Goal: Navigation & Orientation: Find specific page/section

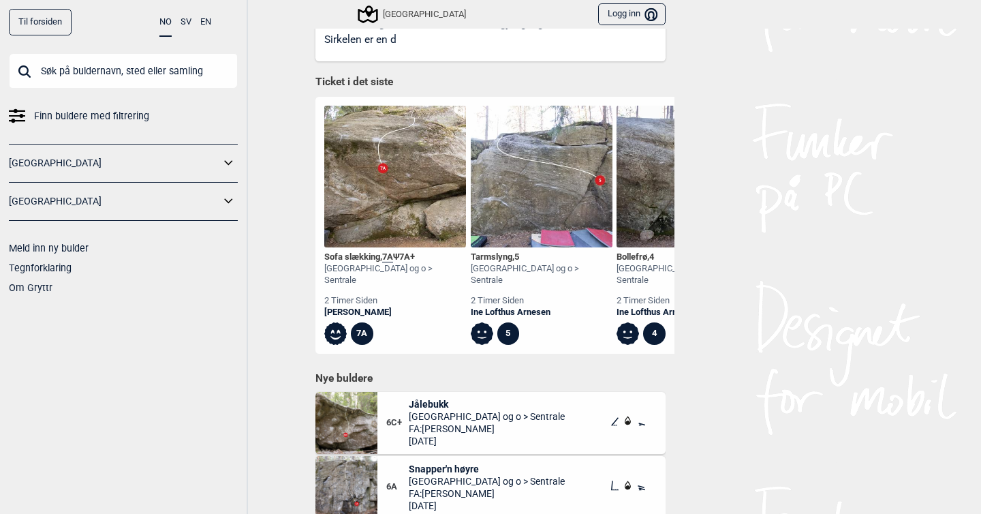
scroll to position [867, 0]
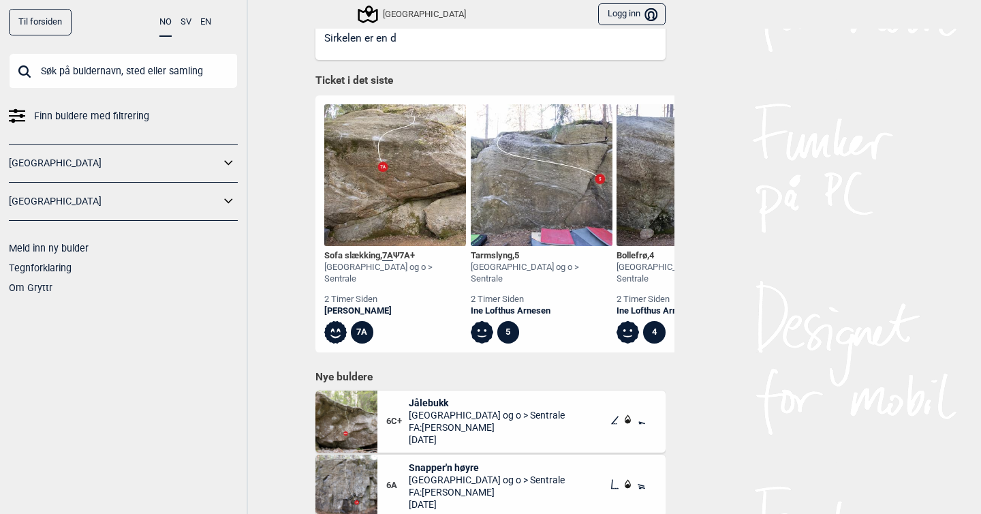
click at [359, 187] on img at bounding box center [395, 175] width 142 height 142
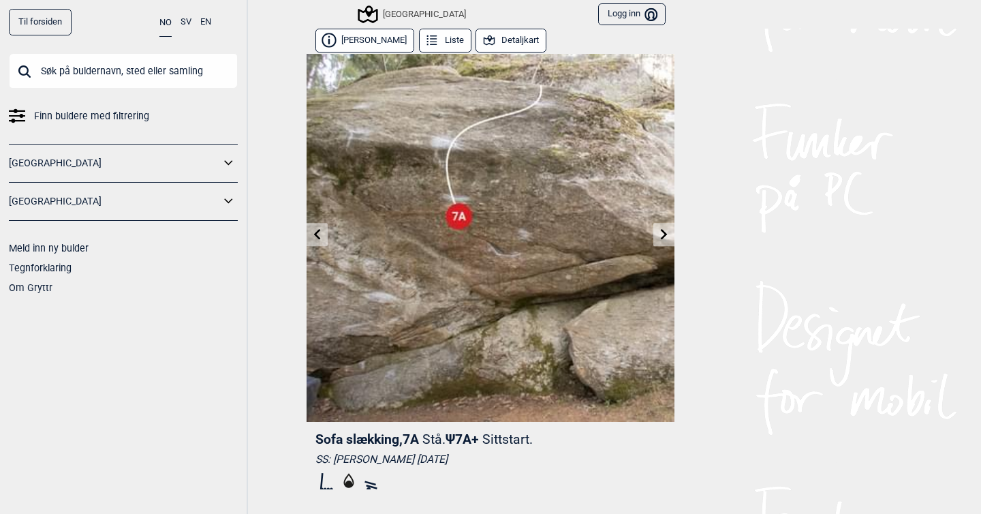
click at [661, 238] on icon at bounding box center [664, 233] width 11 height 11
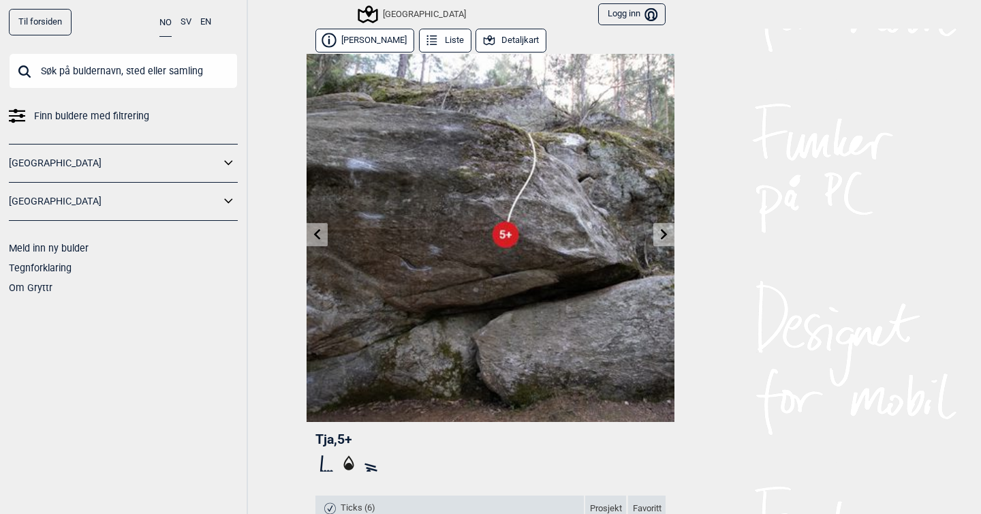
click at [661, 238] on icon at bounding box center [664, 233] width 11 height 11
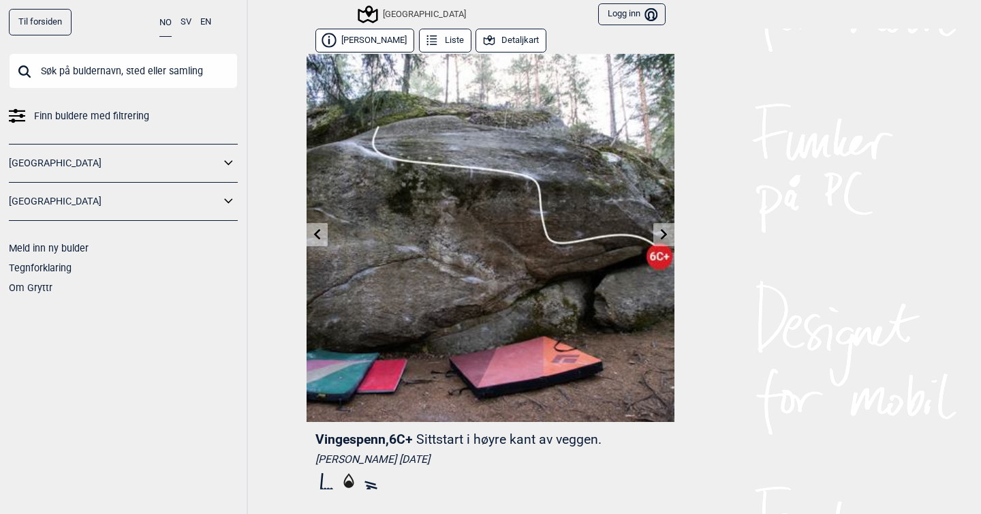
click at [660, 245] on link at bounding box center [664, 235] width 21 height 22
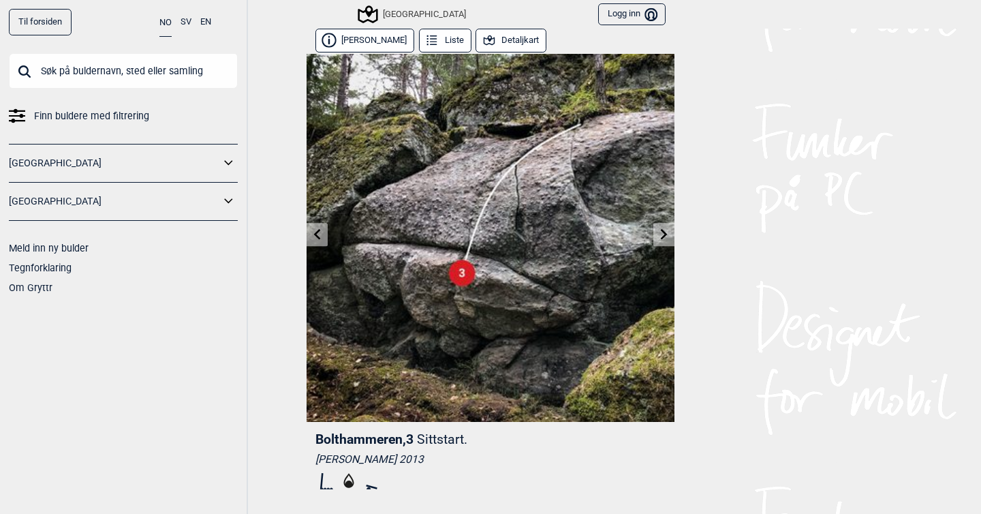
click at [660, 245] on link at bounding box center [664, 235] width 21 height 22
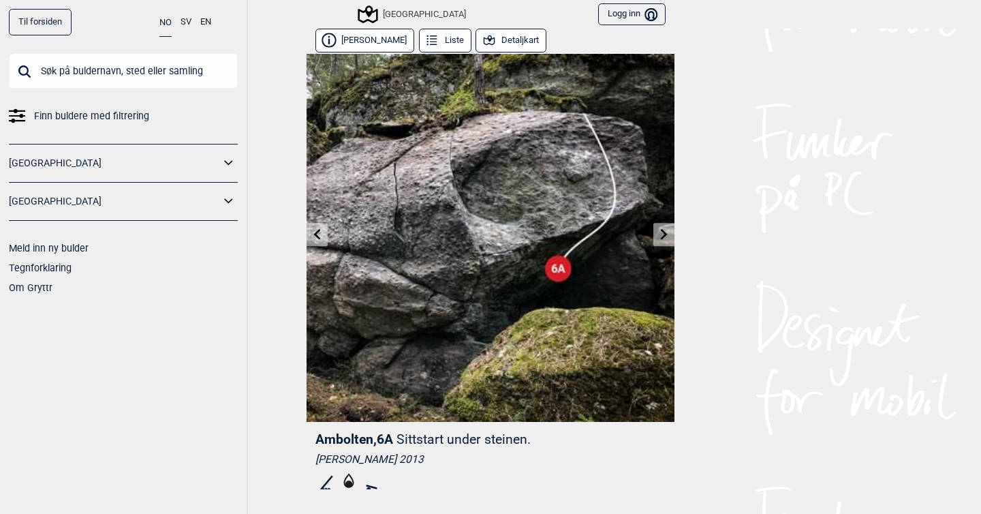
click at [661, 234] on icon at bounding box center [664, 233] width 11 height 11
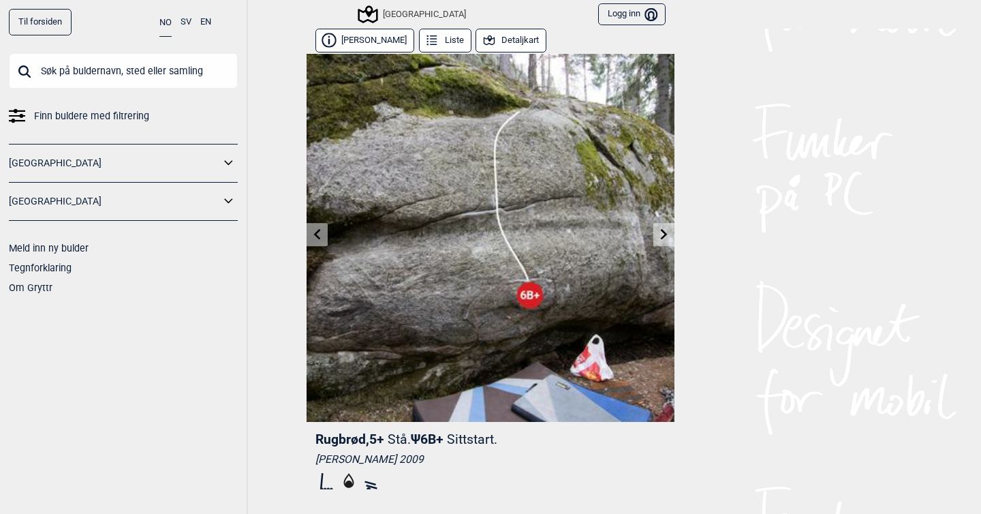
click at [661, 234] on icon at bounding box center [664, 233] width 11 height 11
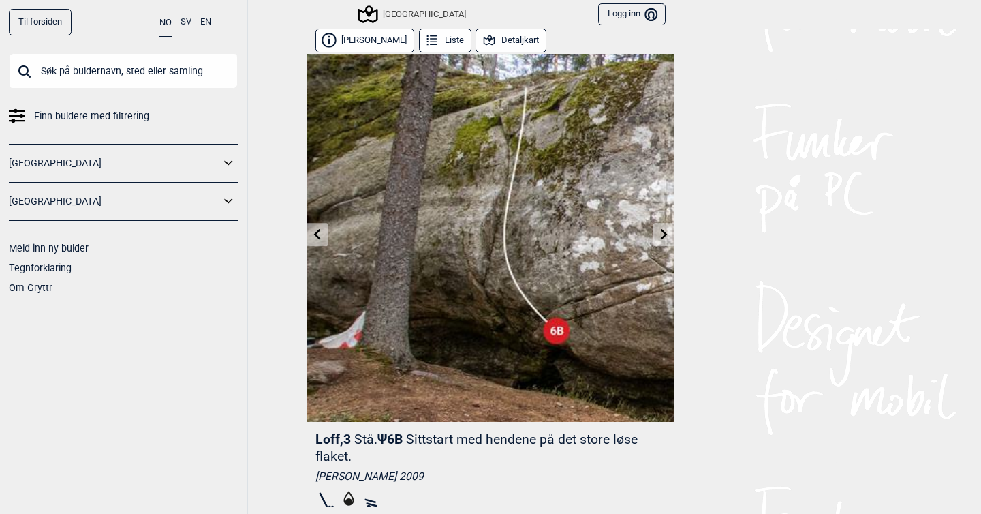
click at [661, 234] on icon at bounding box center [664, 233] width 11 height 11
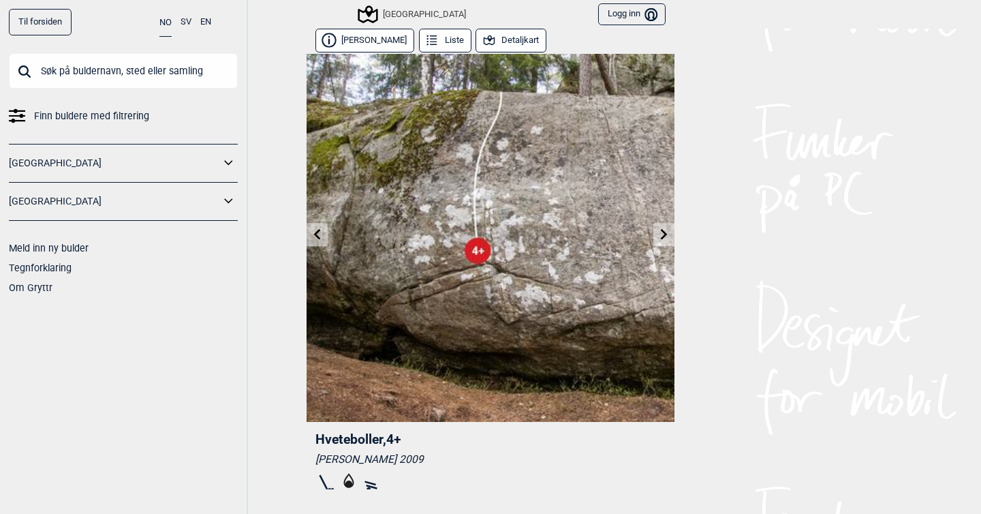
click at [661, 234] on icon at bounding box center [664, 233] width 11 height 11
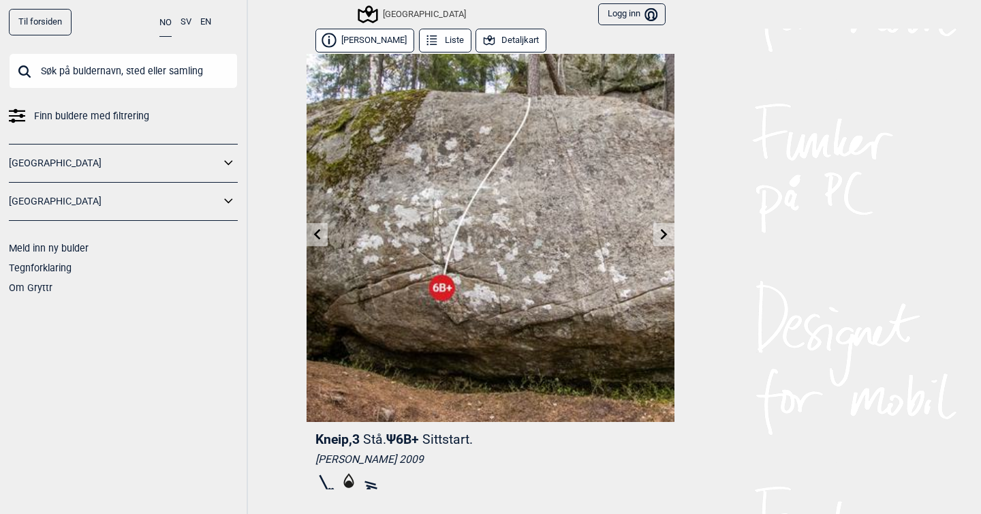
click at [661, 234] on icon at bounding box center [664, 233] width 11 height 11
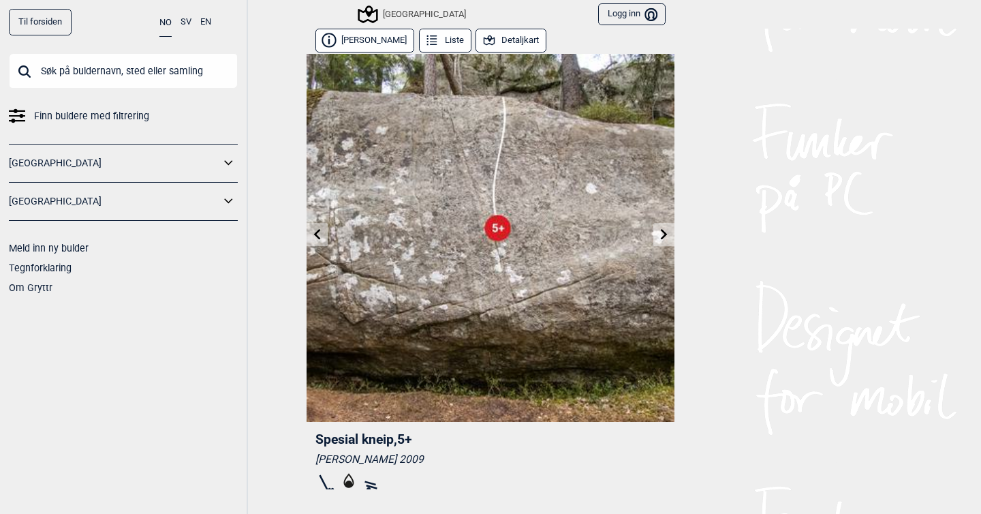
click at [661, 234] on icon at bounding box center [664, 233] width 11 height 11
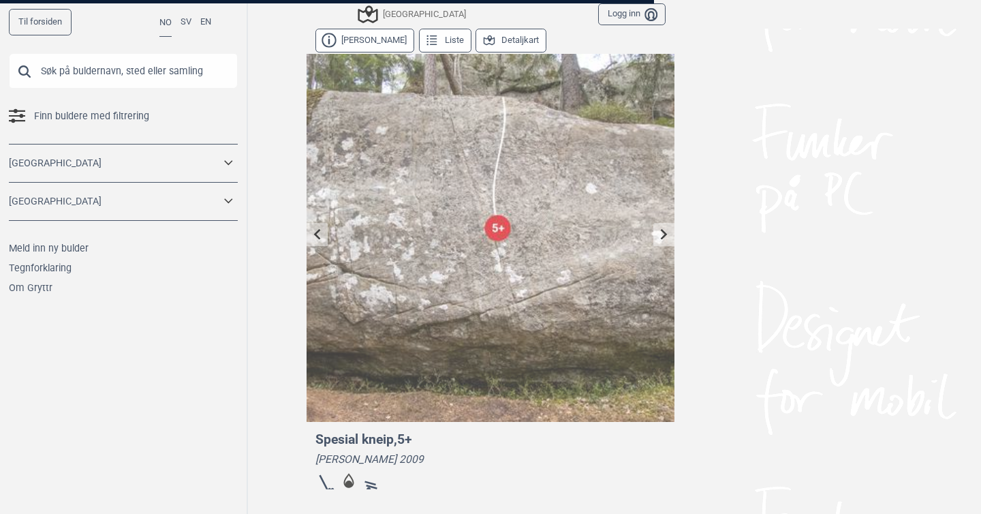
click at [319, 219] on div at bounding box center [490, 257] width 981 height 514
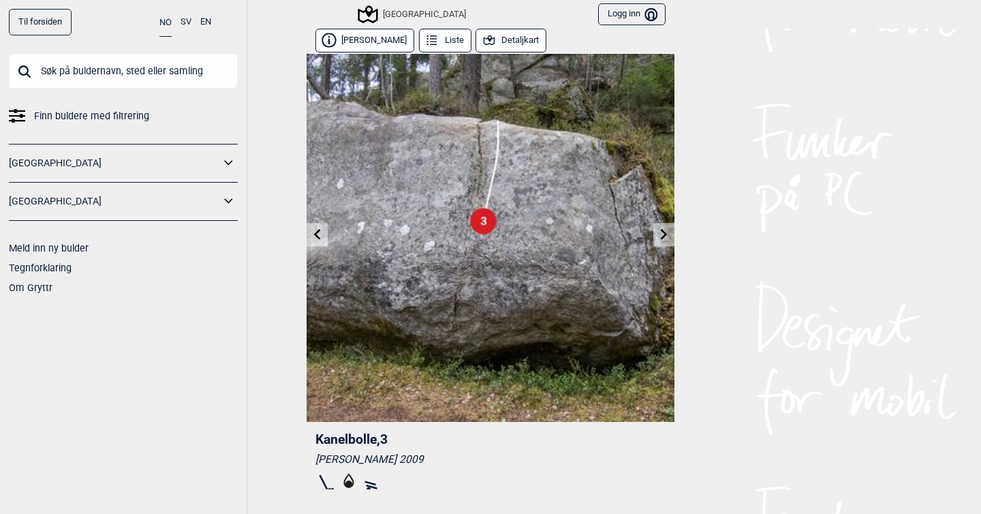
click at [495, 37] on button "Detaljkart" at bounding box center [511, 41] width 71 height 24
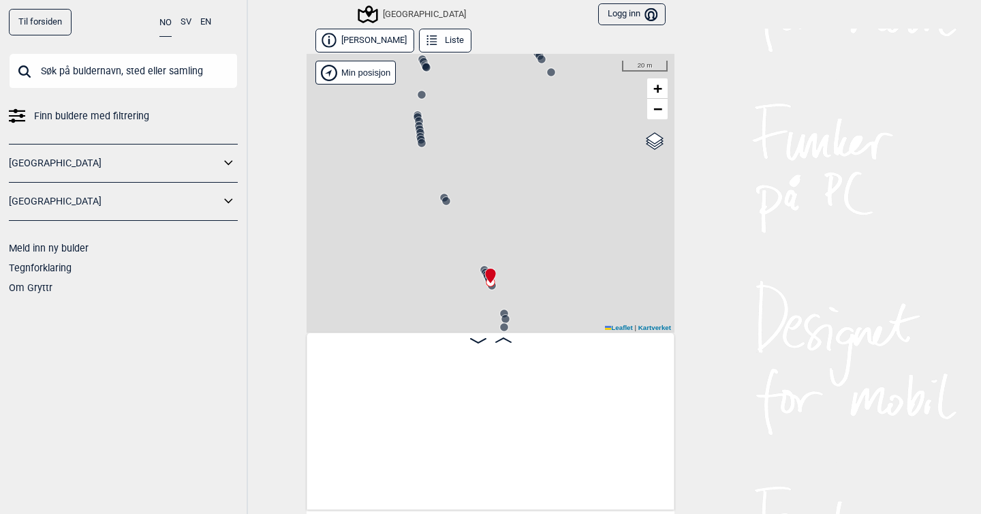
scroll to position [0, 11748]
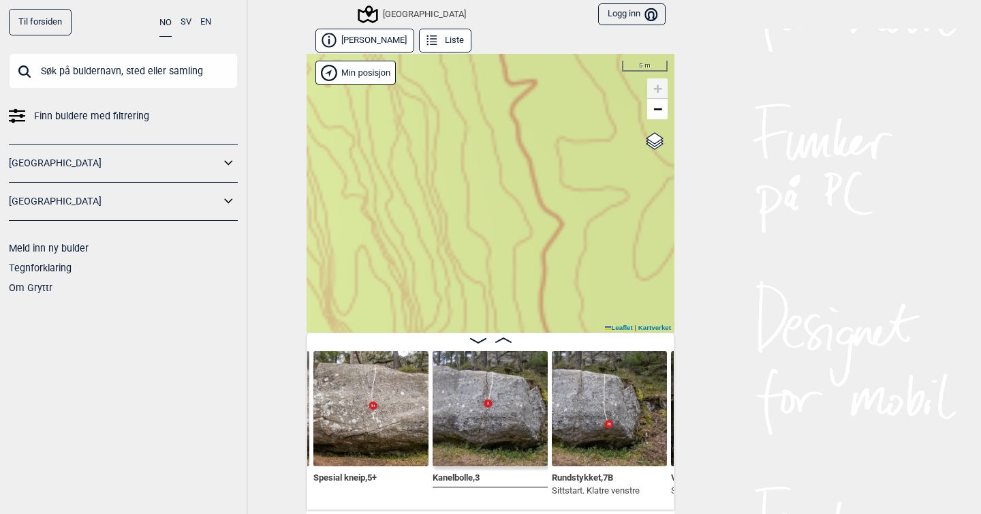
drag, startPoint x: 472, startPoint y: 252, endPoint x: 429, endPoint y: 140, distance: 119.7
click at [429, 141] on div "Speidersteinen Barnehageveggen Cowboyveggen Bølerveggen [GEOGRAPHIC_DATA]" at bounding box center [491, 193] width 368 height 279
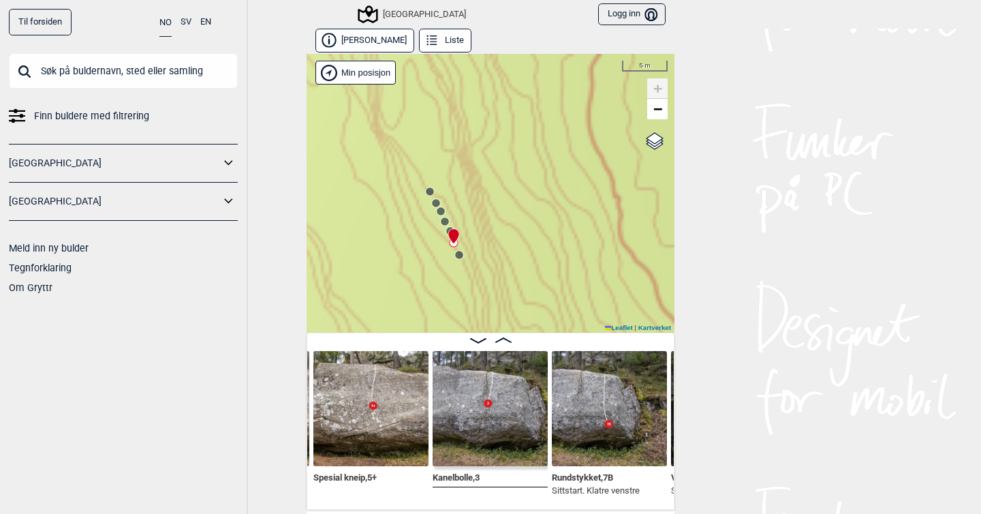
click at [420, 245] on div "Speidersteinen Barnehageveggen Cowboyveggen Bølerveggen [GEOGRAPHIC_DATA]" at bounding box center [491, 193] width 368 height 279
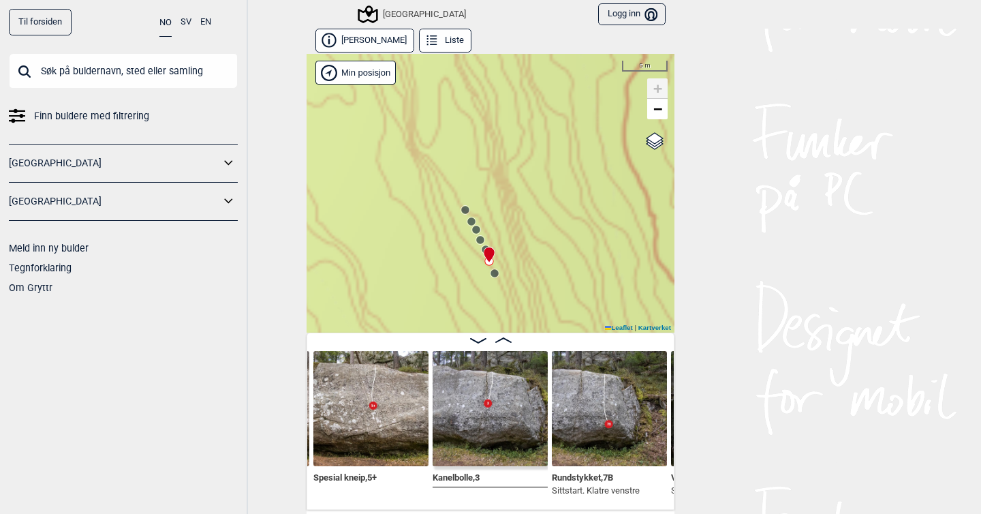
click at [463, 260] on div "Speidersteinen Barnehageveggen Cowboyveggen Bølerveggen [GEOGRAPHIC_DATA]" at bounding box center [491, 193] width 368 height 279
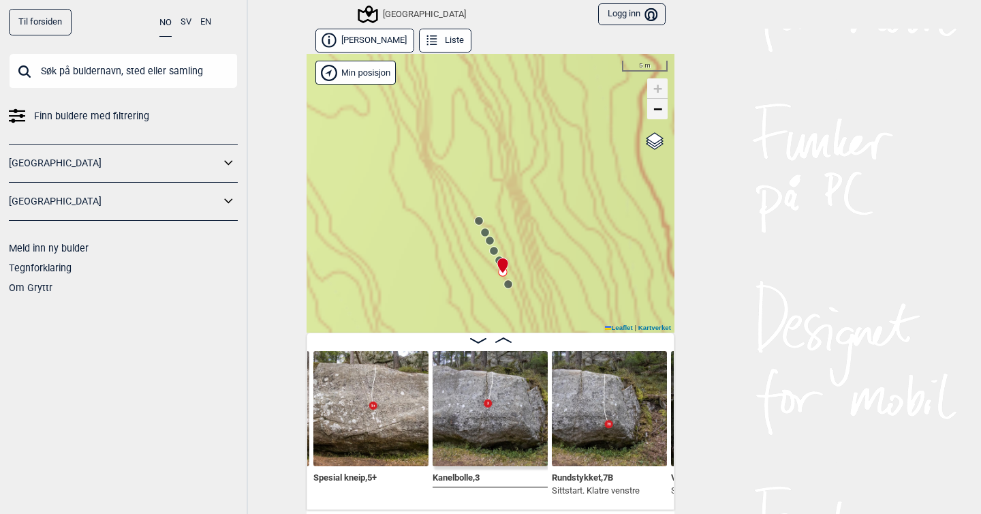
click at [657, 108] on span "−" at bounding box center [658, 108] width 9 height 17
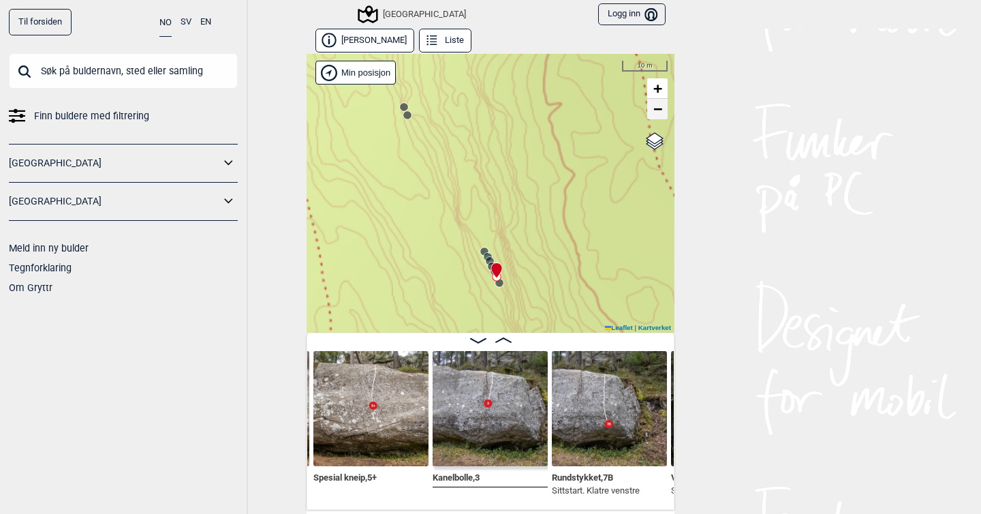
click at [657, 108] on span "−" at bounding box center [658, 108] width 9 height 17
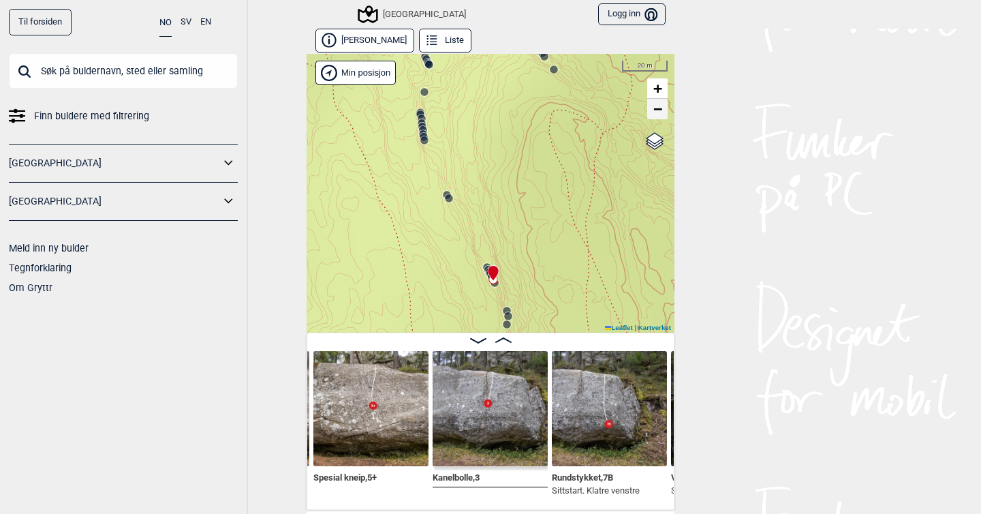
click at [657, 108] on span "−" at bounding box center [658, 108] width 9 height 17
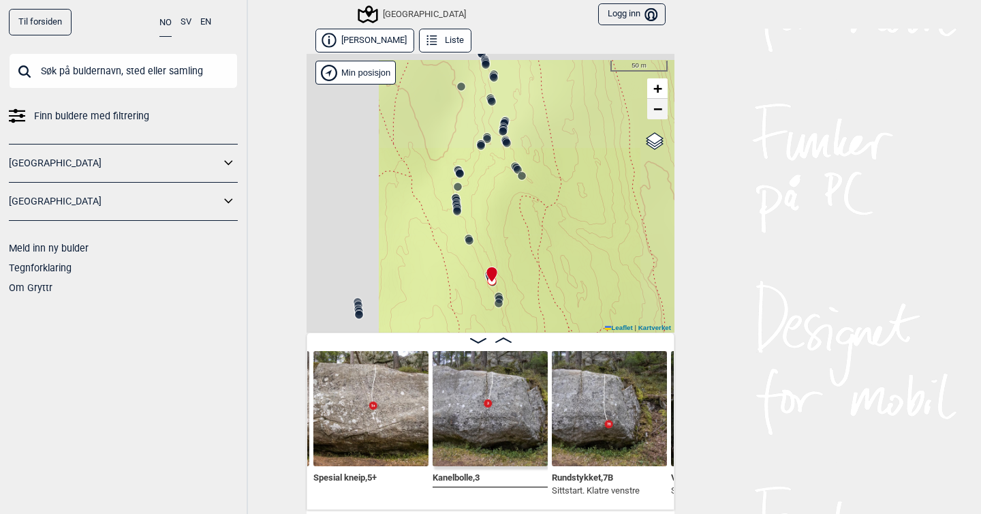
click at [657, 108] on span "−" at bounding box center [658, 108] width 9 height 17
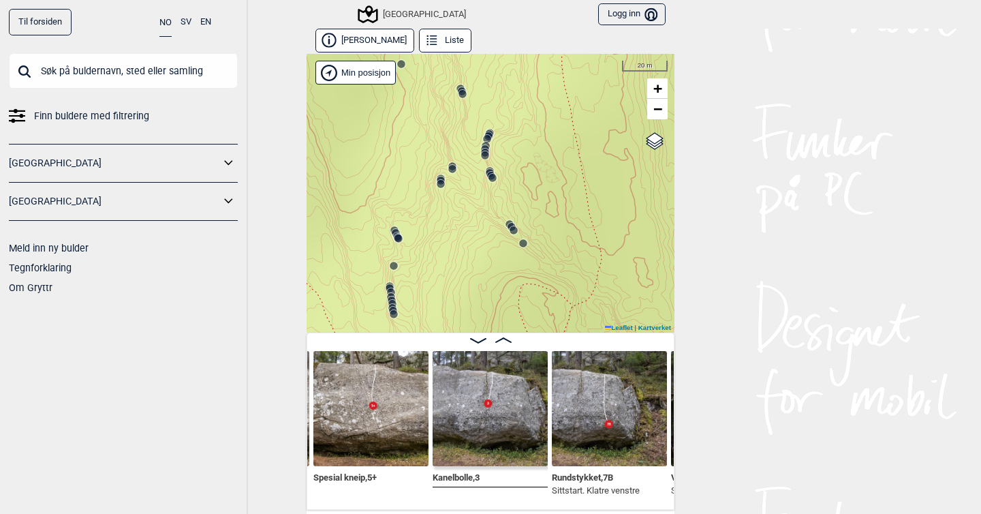
click at [485, 144] on icon at bounding box center [485, 149] width 11 height 11
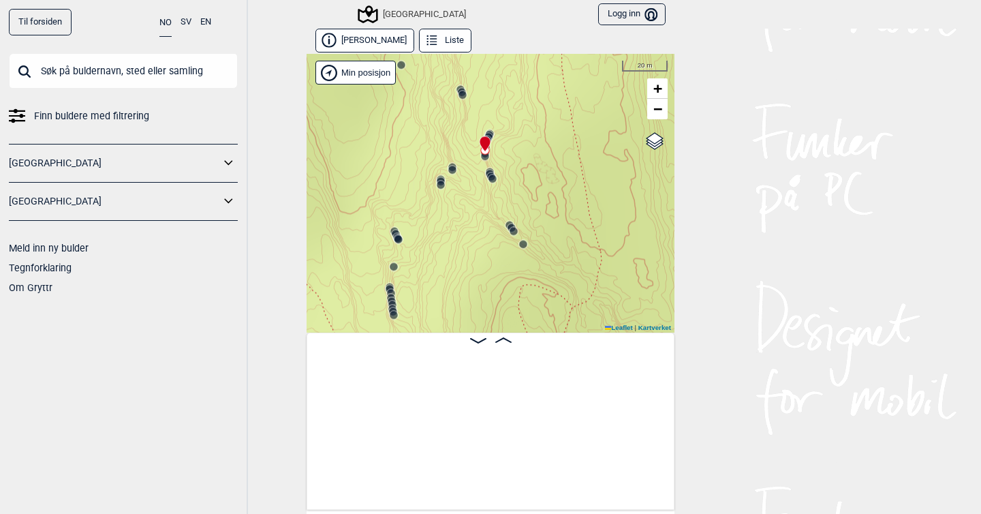
scroll to position [0, 7371]
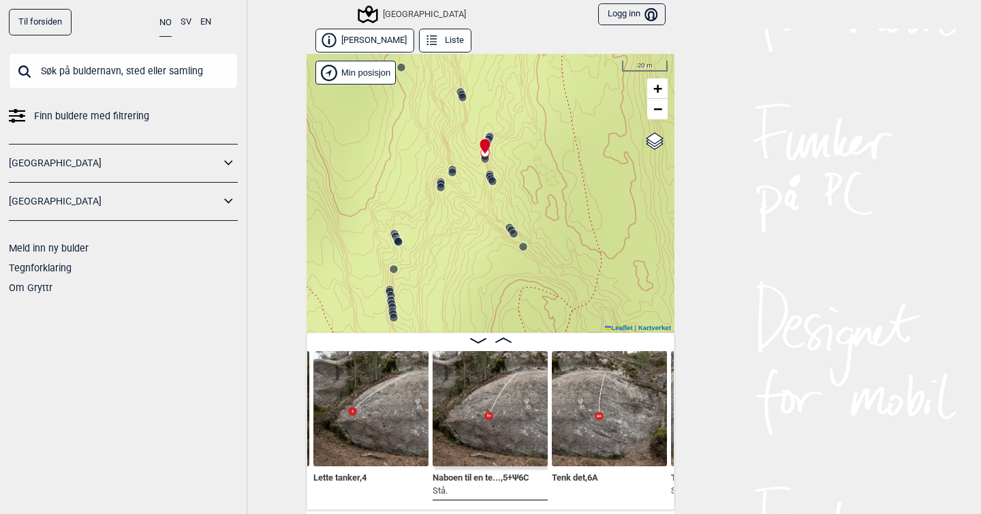
click at [485, 144] on icon at bounding box center [485, 146] width 10 height 15
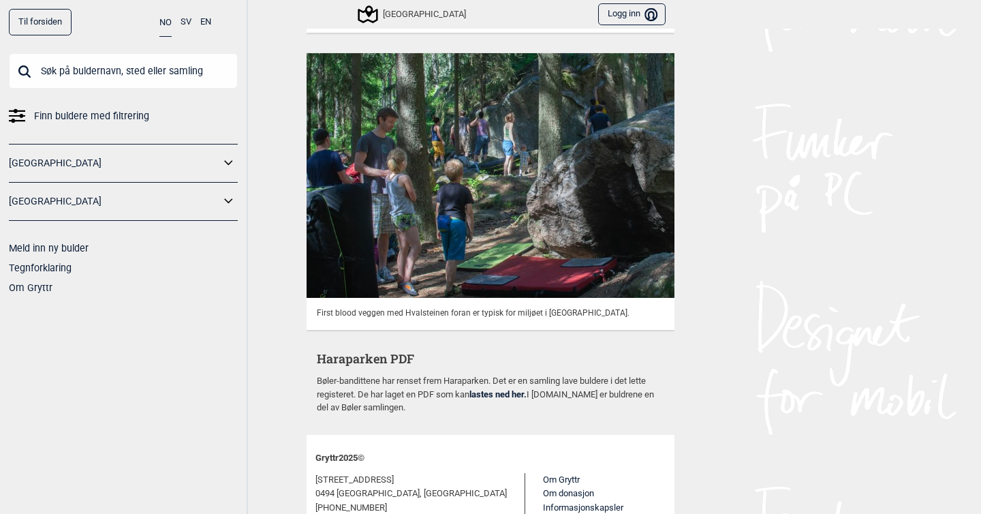
scroll to position [4904, 0]
